Goal: Check status: Check status

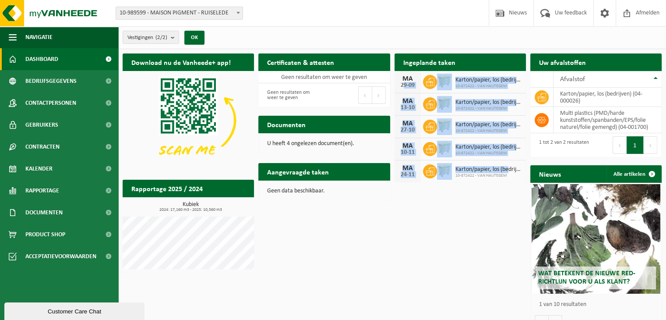
drag, startPoint x: 509, startPoint y: 171, endPoint x: 413, endPoint y: 60, distance: 146.5
click at [397, 82] on div "[DATE] Karton/papier, los (bedrijven) 10-872422 - VAN HAUTEGEM [DATE] Karton/pa…" at bounding box center [460, 126] width 131 height 111
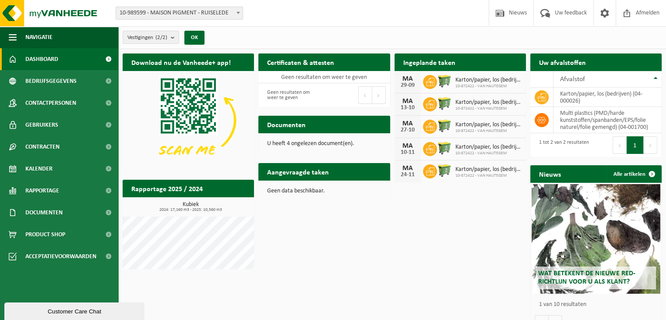
click at [415, 60] on h2 "Ingeplande taken" at bounding box center [430, 61] width 70 height 17
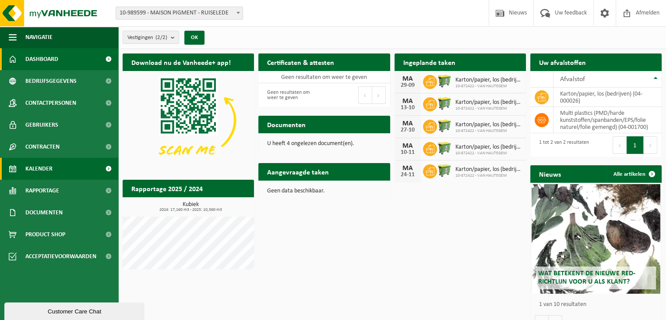
click at [75, 166] on link "Kalender" at bounding box center [59, 169] width 118 height 22
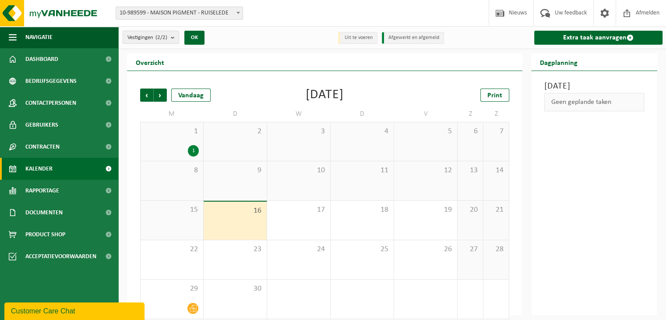
click at [395, 39] on li "Afgewerkt en afgemeld" at bounding box center [413, 38] width 62 height 12
click at [190, 149] on div "1" at bounding box center [193, 150] width 11 height 11
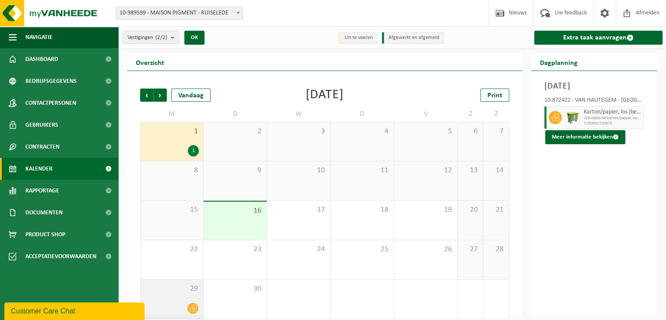
click at [193, 308] on icon at bounding box center [192, 307] width 7 height 7
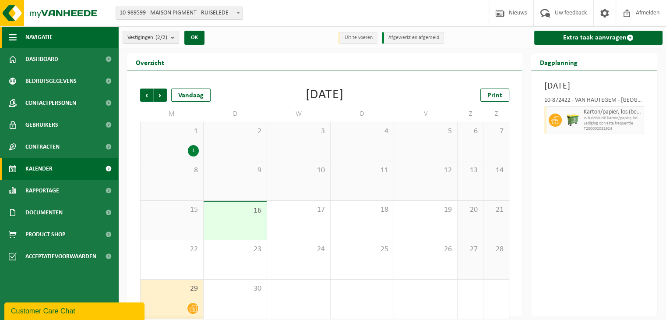
click at [63, 34] on button "Navigatie" at bounding box center [59, 37] width 118 height 22
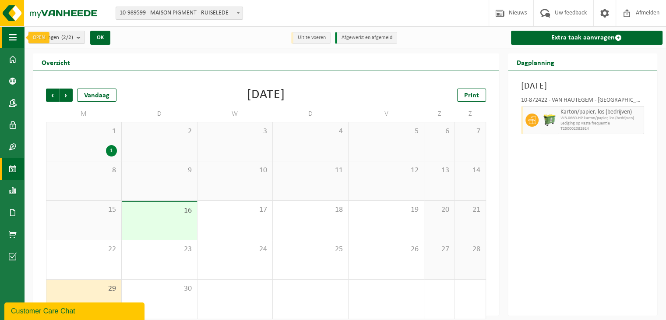
click at [16, 34] on span "button" at bounding box center [13, 37] width 8 height 22
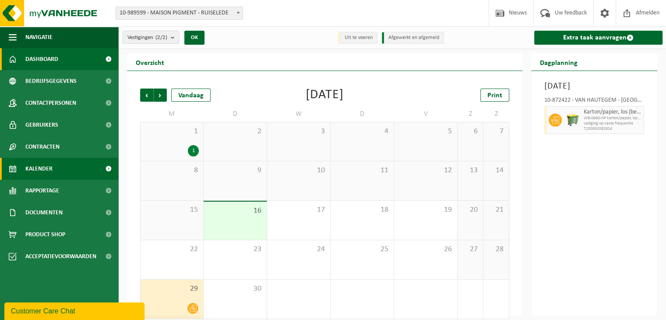
click at [49, 55] on span "Dashboard" at bounding box center [41, 59] width 33 height 22
